Goal: Information Seeking & Learning: Learn about a topic

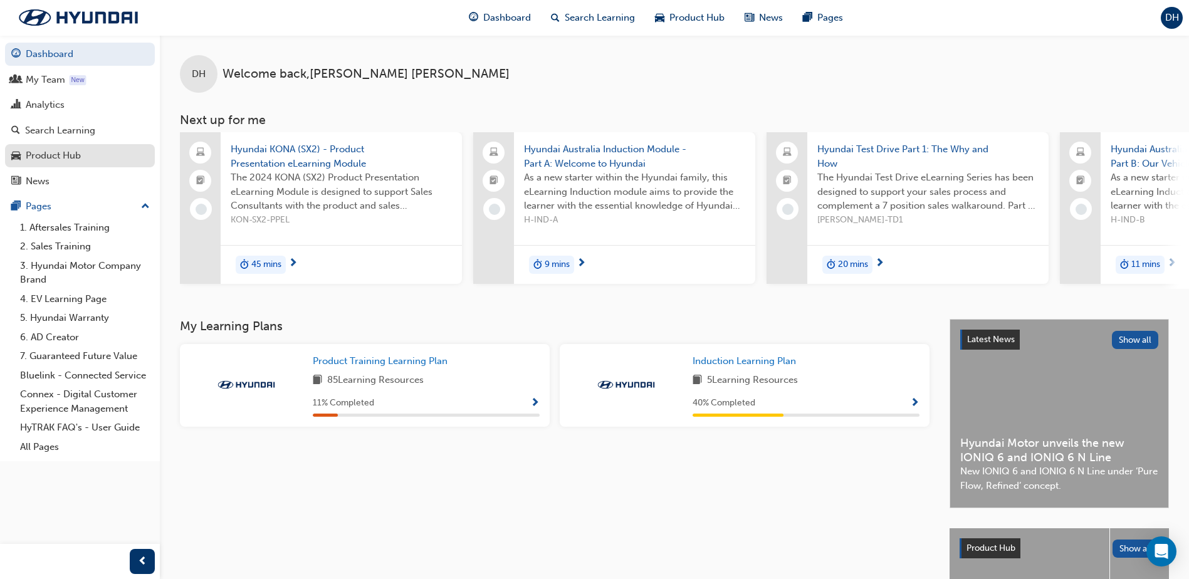
click at [71, 148] on div "Product Hub" at bounding box center [53, 155] width 55 height 14
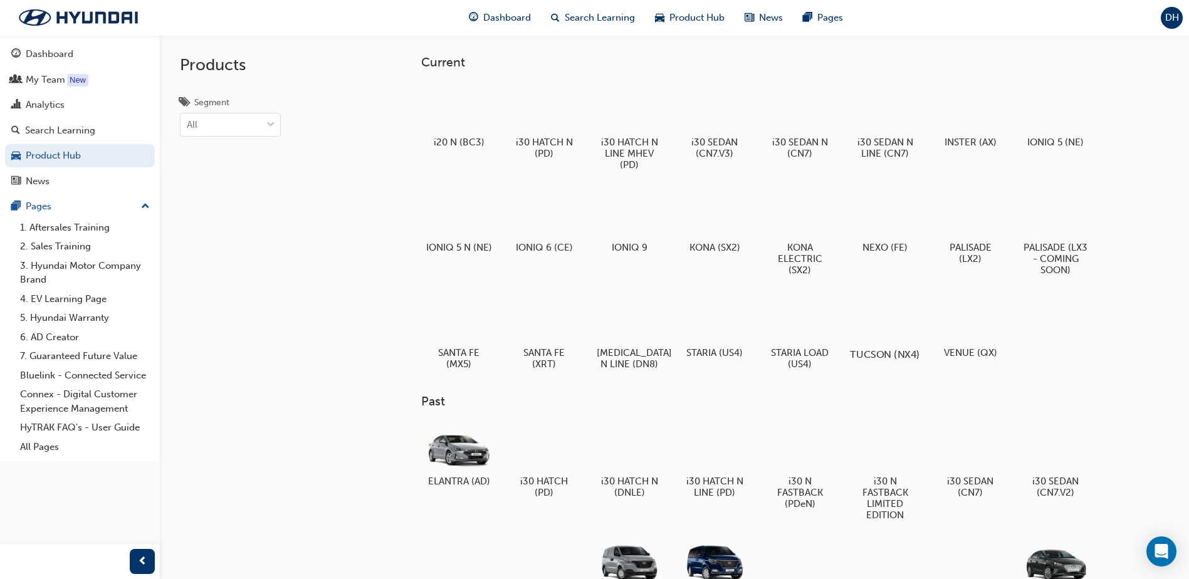
click at [893, 320] on div at bounding box center [885, 317] width 70 height 49
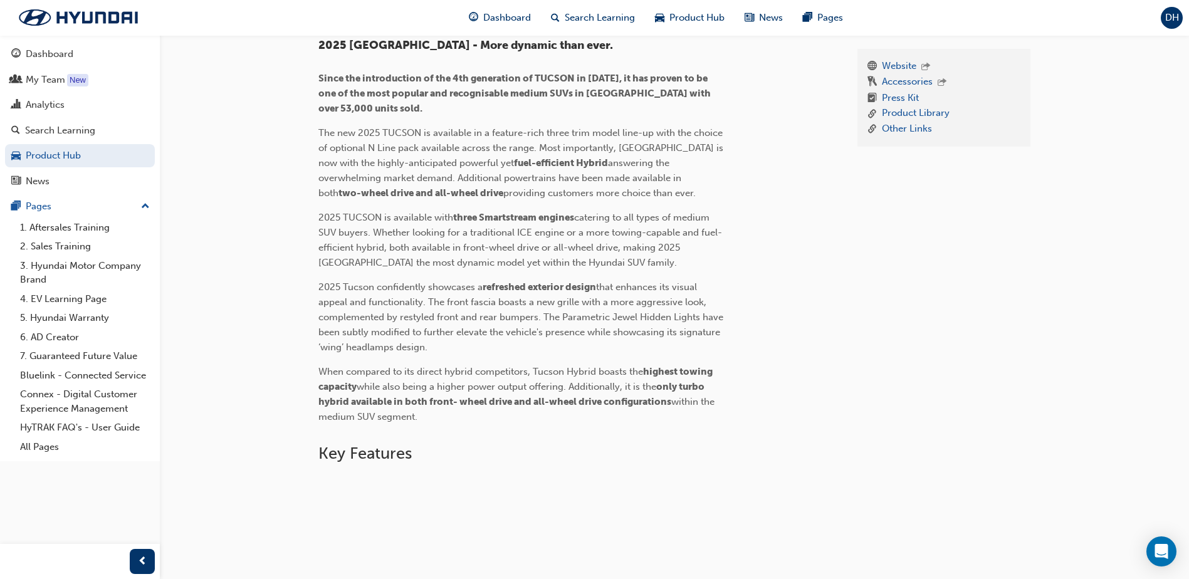
scroll to position [273, 0]
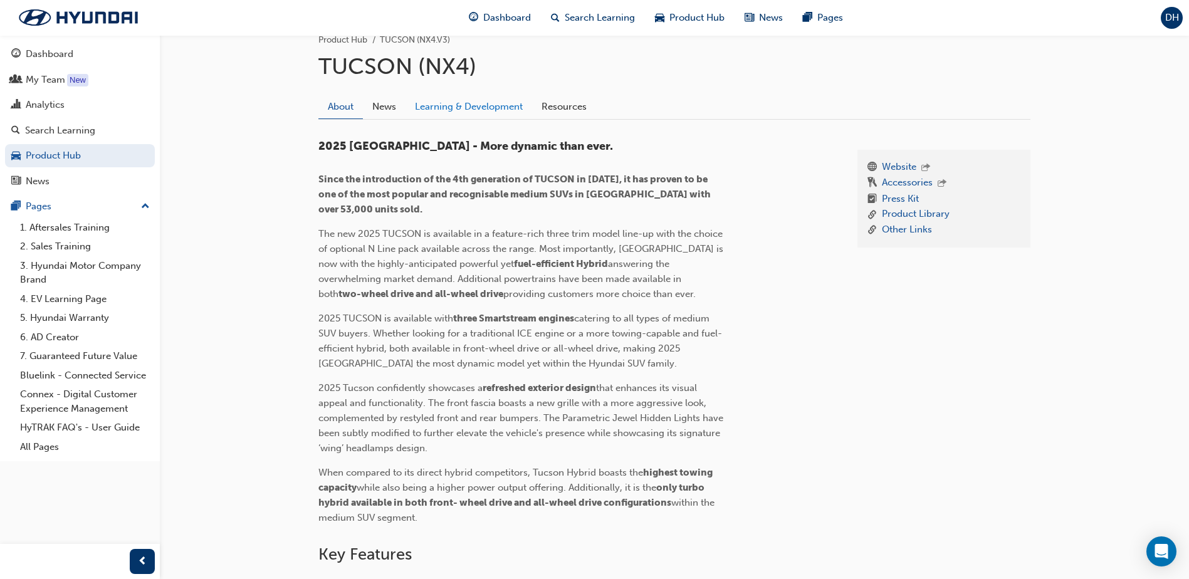
click at [487, 112] on link "Learning & Development" at bounding box center [468, 107] width 127 height 24
